Goal: Navigation & Orientation: Find specific page/section

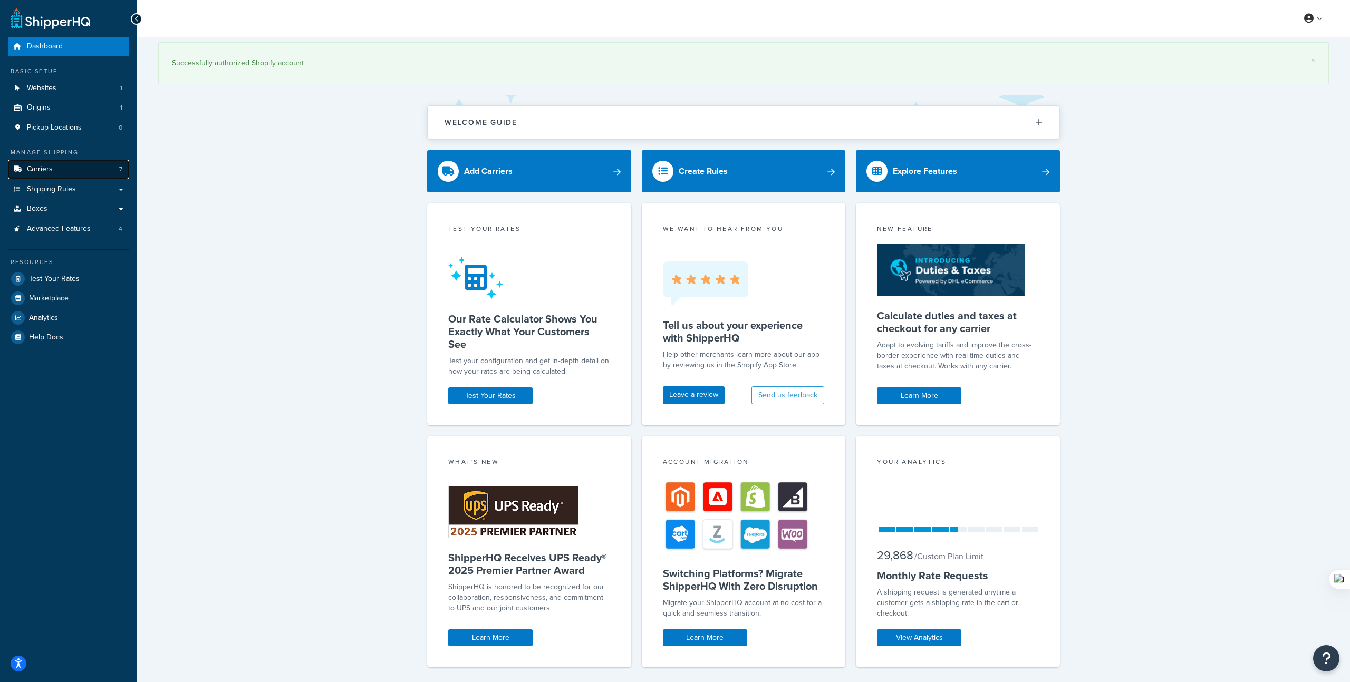
click at [55, 171] on link "Carriers 7" at bounding box center [68, 170] width 121 height 20
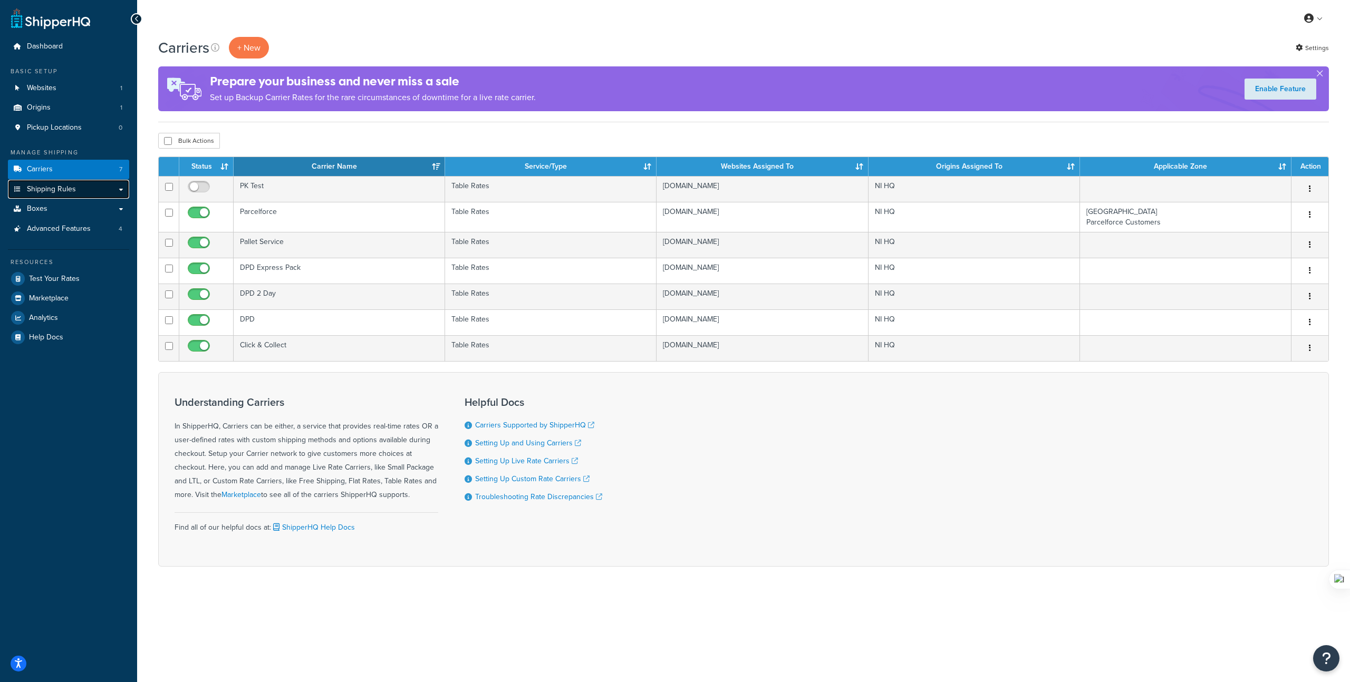
click at [70, 190] on span "Shipping Rules" at bounding box center [51, 189] width 49 height 9
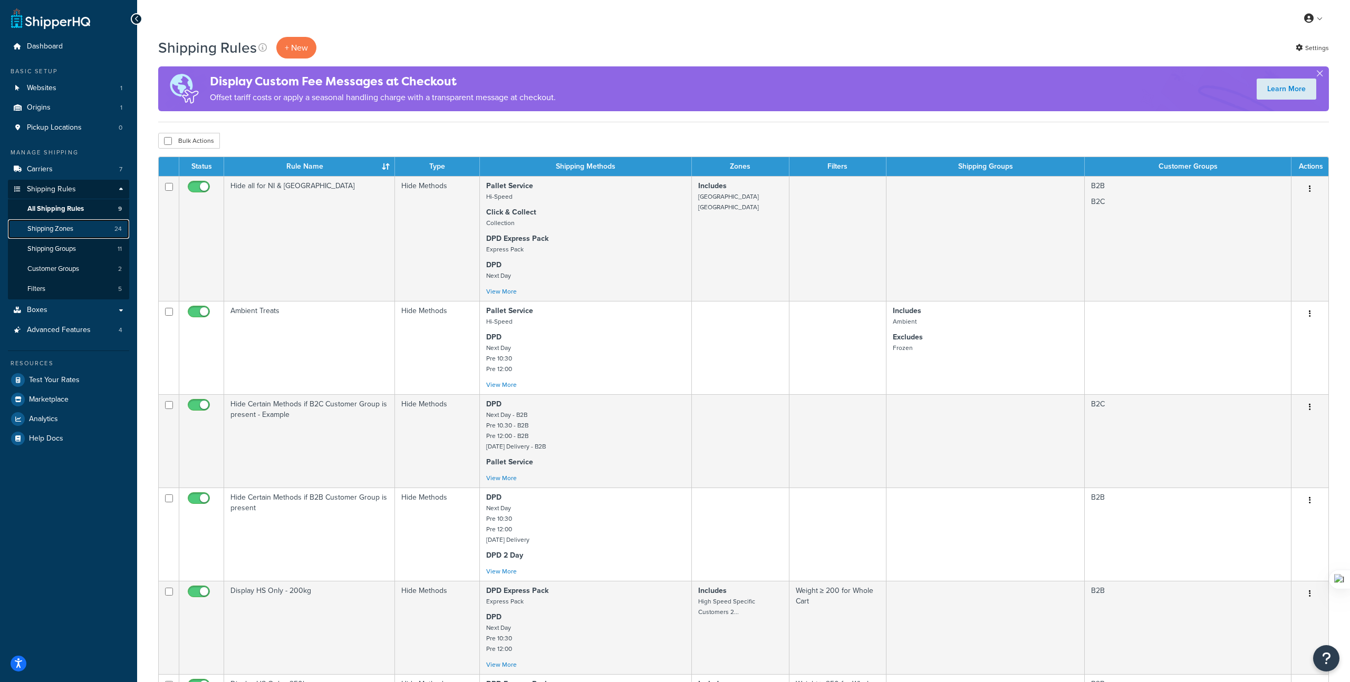
click at [61, 232] on span "Shipping Zones" at bounding box center [50, 229] width 46 height 9
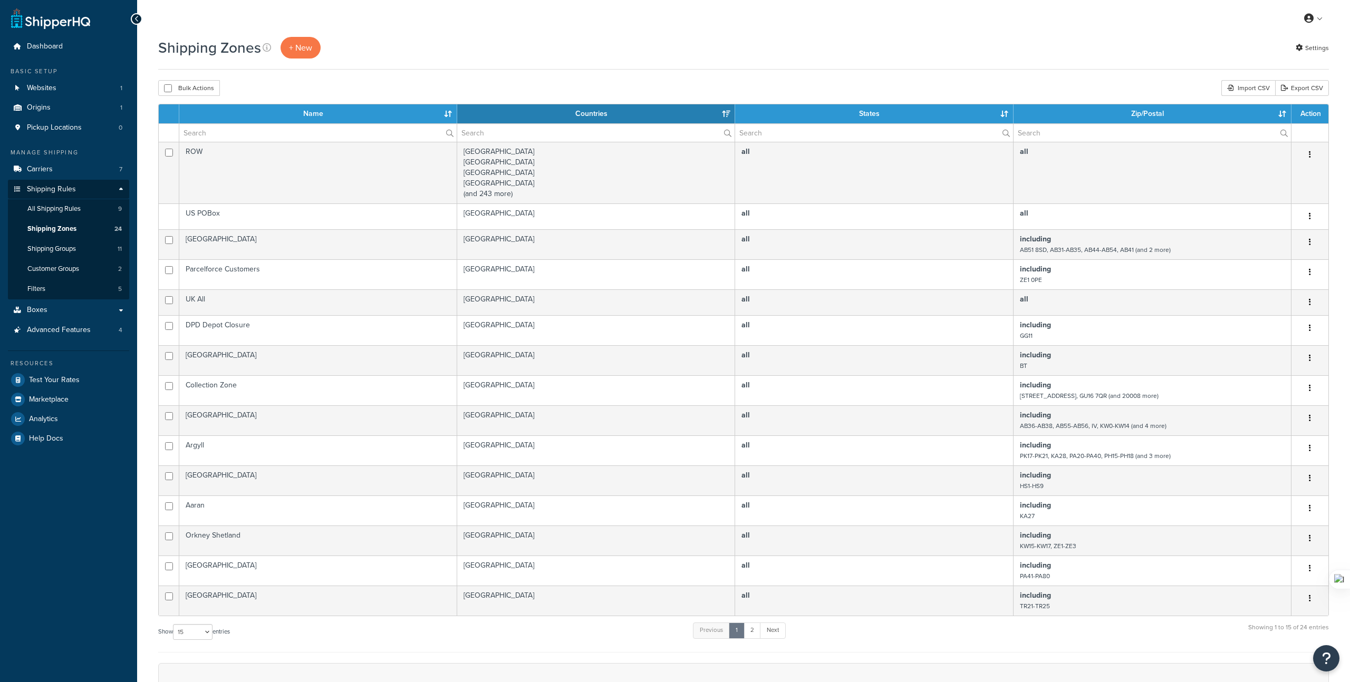
select select "15"
